Goal: Task Accomplishment & Management: Manage account settings

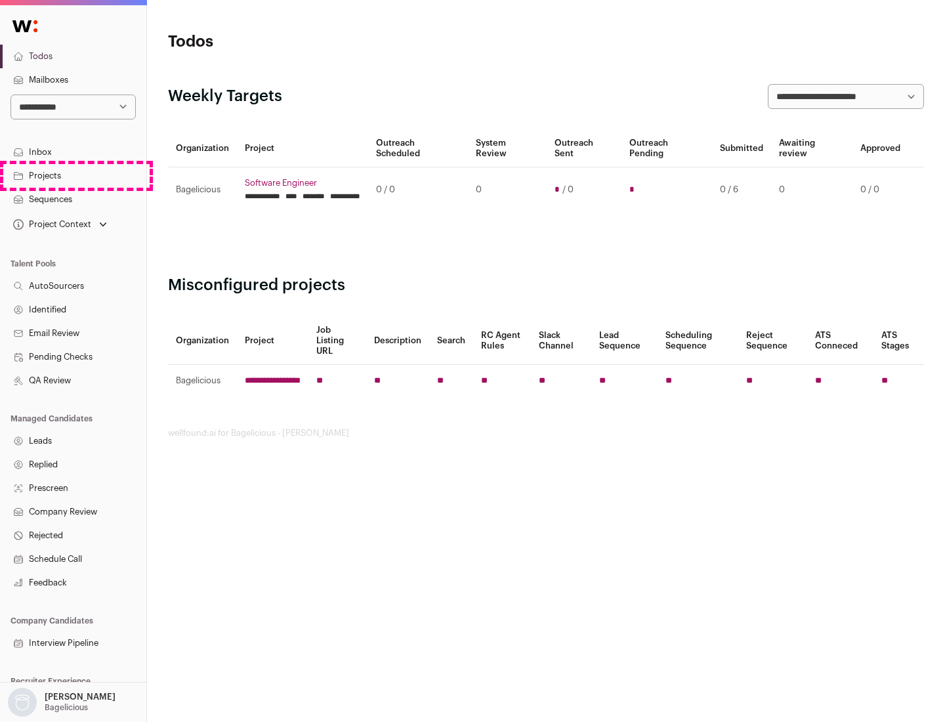
click at [73, 175] on link "Projects" at bounding box center [73, 176] width 146 height 24
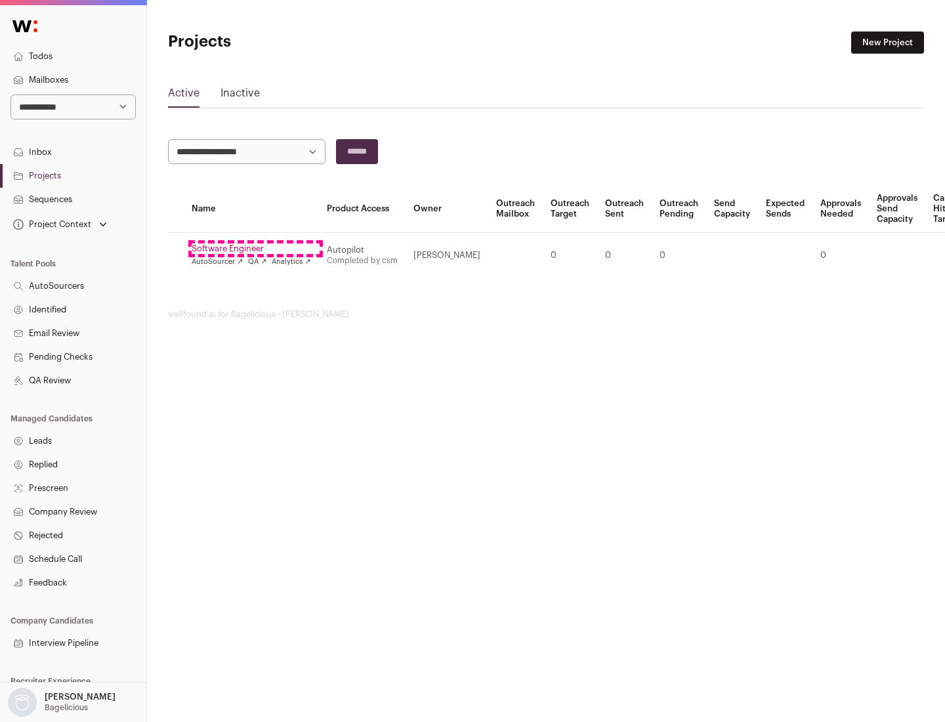
click at [255, 249] on link "Software Engineer" at bounding box center [251, 248] width 119 height 10
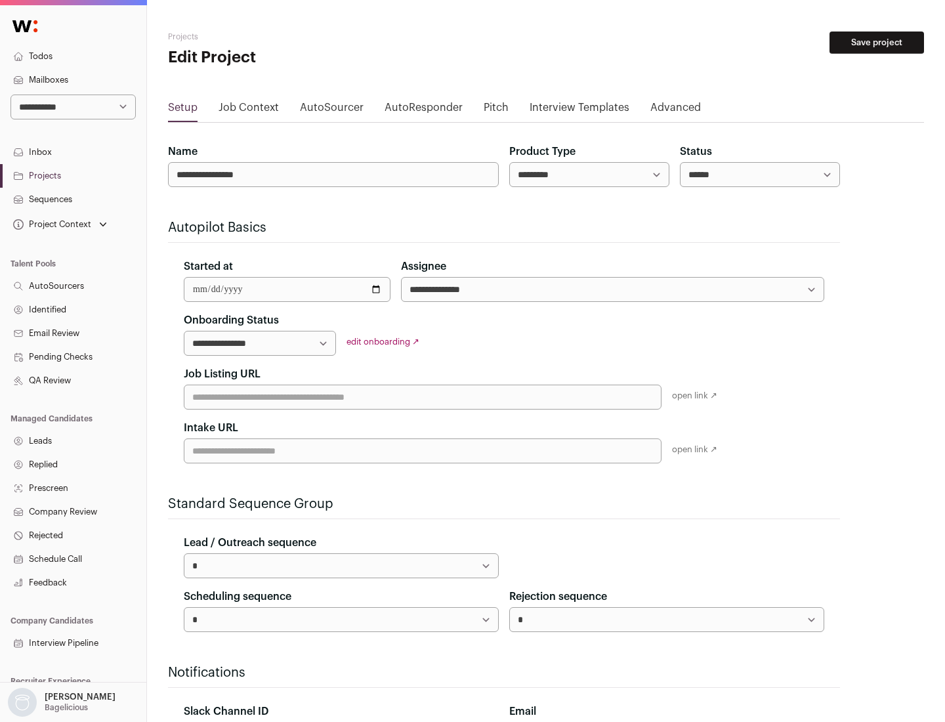
click at [877, 43] on button "Save project" at bounding box center [876, 42] width 94 height 22
